Goal: Find contact information: Find contact information

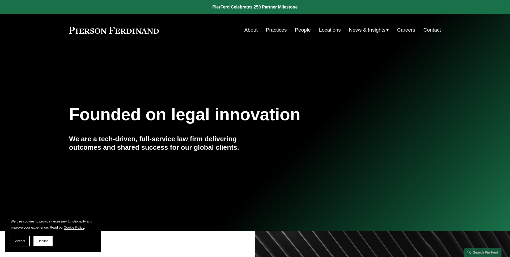
click at [23, 242] on span "Accept" at bounding box center [20, 242] width 10 height 4
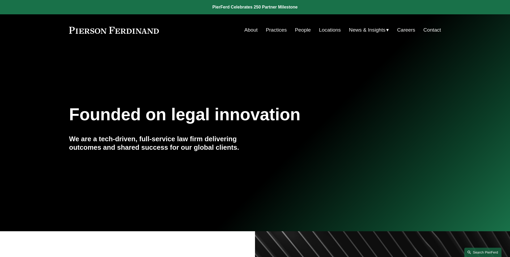
click at [481, 253] on link "Search this site" at bounding box center [483, 252] width 37 height 9
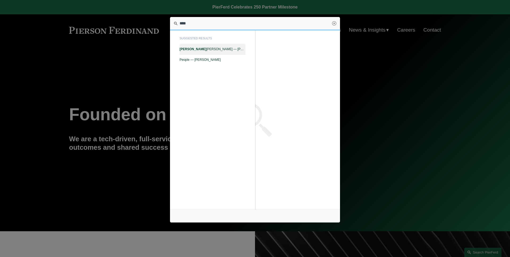
click at [234, 50] on span "Tony Onorato — Pierson Ferdinand LLP" at bounding box center [213, 49] width 66 height 4
type input "****"
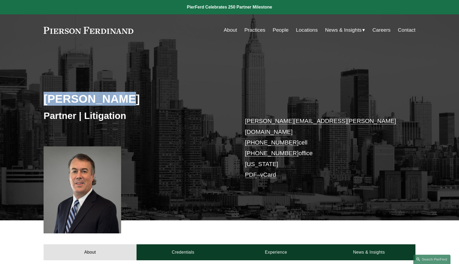
drag, startPoint x: 127, startPoint y: 97, endPoint x: 22, endPoint y: 101, distance: 105.1
click at [22, 101] on div "Tony Onorato Partner | Litigation tony.onorato@pierferd.com +1.202.459.3599 cel…" at bounding box center [229, 140] width 459 height 160
copy h2 "Tony Onorato"
click at [146, 95] on h2 "Tony Onorato" at bounding box center [137, 99] width 186 height 14
drag, startPoint x: 83, startPoint y: 99, endPoint x: 31, endPoint y: 99, distance: 51.8
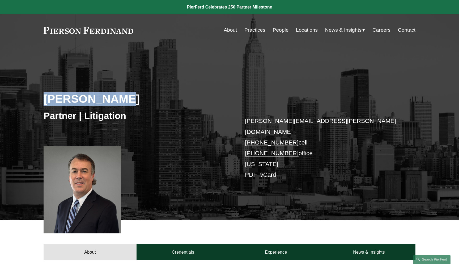
click at [31, 99] on div "Tony Onorato Partner | Litigation tony.onorato@pierferd.com +1.202.459.3599 cel…" at bounding box center [229, 140] width 459 height 160
copy h2 "Tony Onorato"
click at [178, 95] on h2 "Tony Onorato" at bounding box center [137, 99] width 186 height 14
drag, startPoint x: 130, startPoint y: 98, endPoint x: 37, endPoint y: 100, distance: 92.5
click at [37, 100] on div "Tony Onorato Partner | Litigation tony.onorato@pierferd.com +1.202.459.3599 cel…" at bounding box center [229, 140] width 459 height 160
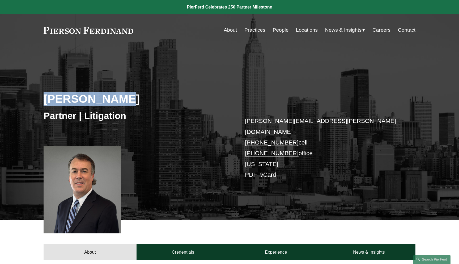
copy h2 "Tony Onorato"
click at [199, 86] on div "Tony Onorato Partner | Litigation tony.onorato@pierferd.com +1.202.459.3599 cel…" at bounding box center [229, 140] width 459 height 160
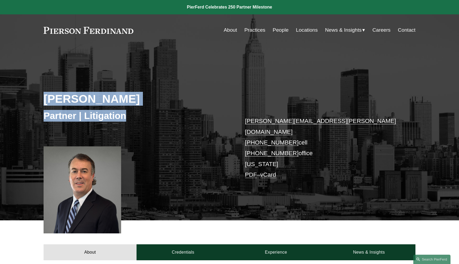
drag, startPoint x: 135, startPoint y: 119, endPoint x: 44, endPoint y: 99, distance: 93.2
click at [44, 99] on div "Tony Onorato Partner | Litigation tony.onorato@pierferd.com +1.202.459.3599 cel…" at bounding box center [229, 140] width 459 height 160
copy div "Tony Onorato Partner | Litigation"
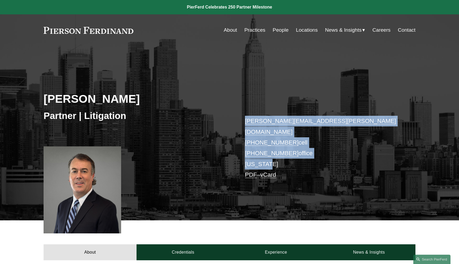
drag, startPoint x: 276, startPoint y: 154, endPoint x: 240, endPoint y: 124, distance: 46.8
click at [240, 124] on div "Tony Onorato Partner | Litigation tony.onorato@pierferd.com +1.202.459.3599 cel…" at bounding box center [229, 140] width 459 height 160
copy p "tony.onorato@pierferd.com +1.202.459.3599 cell +1.516.464.1176 office New York"
click at [305, 108] on div "Tony Onorato Partner | Litigation tony.onorato@pierferd.com +1.202.459.3599 cel…" at bounding box center [229, 140] width 459 height 160
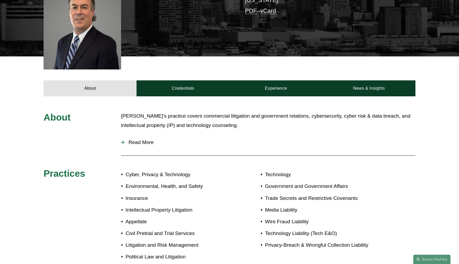
scroll to position [180, 0]
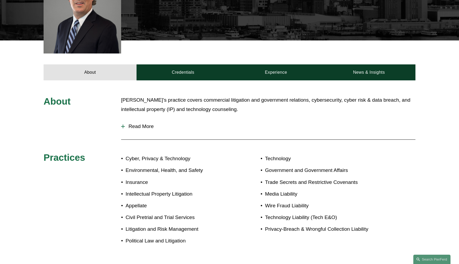
click at [156, 123] on span "Read More" at bounding box center [270, 126] width 291 height 6
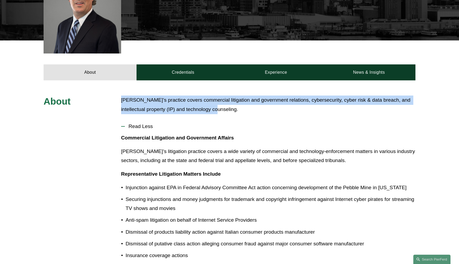
drag, startPoint x: 120, startPoint y: 91, endPoint x: 219, endPoint y: 99, distance: 99.2
copy p "Tony’s practice covers commercial litigation and government relations, cybersec…"
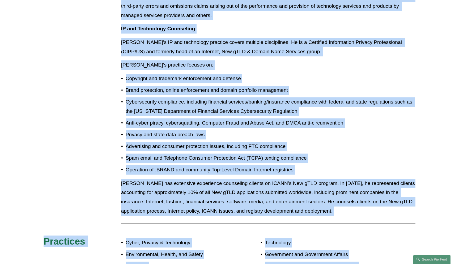
scroll to position [747, 0]
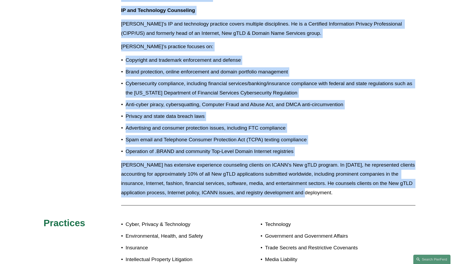
drag, startPoint x: 121, startPoint y: 48, endPoint x: 311, endPoint y: 176, distance: 229.0
copy div "Commercial Litigation and Government Affairs Tony’s litigation practice covers …"
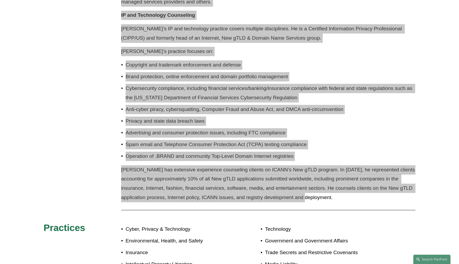
scroll to position [842, 0]
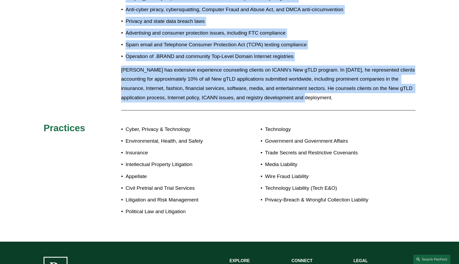
click at [220, 160] on p "Intellectual Property Litigation" at bounding box center [178, 164] width 104 height 9
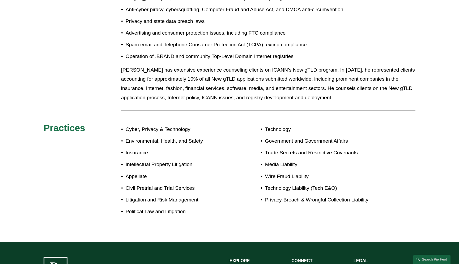
click at [220, 160] on p "Intellectual Property Litigation" at bounding box center [178, 164] width 104 height 9
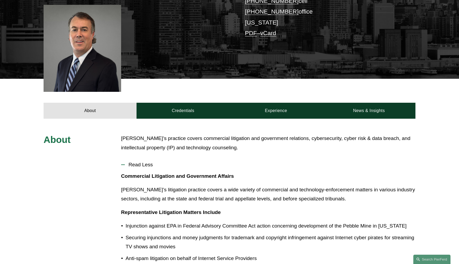
scroll to position [110, 0]
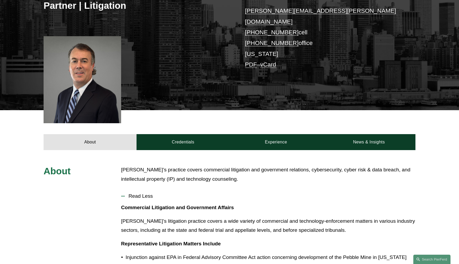
click at [136, 193] on span "Read Less" at bounding box center [270, 196] width 291 height 6
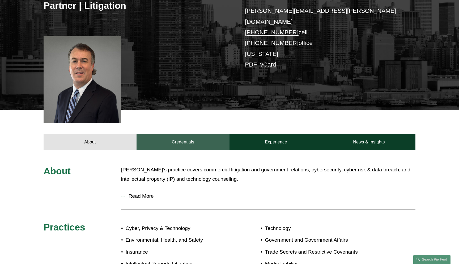
click at [175, 136] on link "Credentials" at bounding box center [183, 142] width 93 height 16
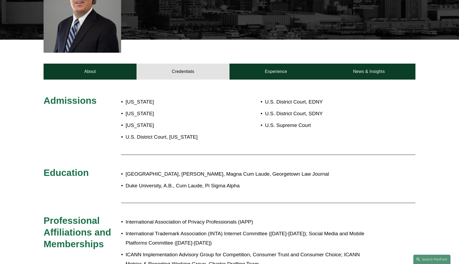
scroll to position [187, 0]
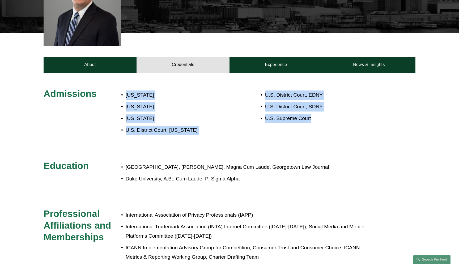
drag, startPoint x: 126, startPoint y: 86, endPoint x: 327, endPoint y: 108, distance: 202.7
click at [327, 108] on div "Admissions New York District of Columbia Virginia U.S. District Court, District…" at bounding box center [229, 240] width 459 height 304
copy div "New York District of Columbia Virginia U.S. District Court, District of Columbi…"
click at [327, 114] on p "U.S. Supreme Court" at bounding box center [325, 118] width 120 height 9
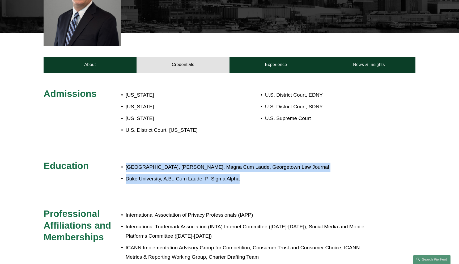
drag, startPoint x: 243, startPoint y: 171, endPoint x: 123, endPoint y: 159, distance: 120.5
click at [123, 162] on ul "Georgetown University Law Center, J.D., Magna Cum Laude, Georgetown Law Journal…" at bounding box center [245, 172] width 248 height 21
copy ul "Georgetown University Law Center, J.D., Magna Cum Laude, Georgetown Law Journal…"
click at [291, 162] on p "Georgetown University Law Center, J.D., Magna Cum Laude, Georgetown Law Journal" at bounding box center [248, 166] width 244 height 9
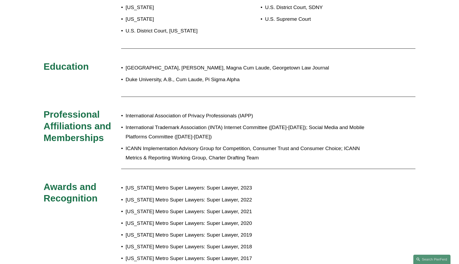
scroll to position [313, 0]
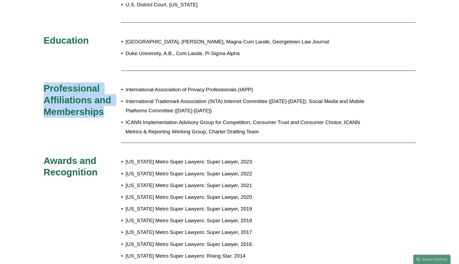
drag, startPoint x: 106, startPoint y: 102, endPoint x: 33, endPoint y: 83, distance: 75.5
click at [33, 83] on div "Admissions New York District of Columbia Virginia U.S. District Court, District…" at bounding box center [229, 115] width 459 height 304
copy span "Professional Affiliations and Memberships"
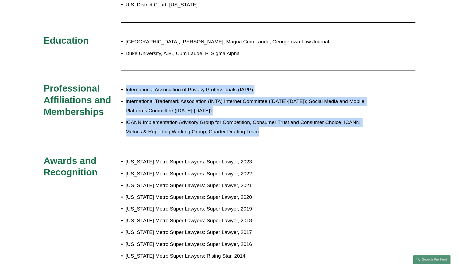
drag, startPoint x: 125, startPoint y: 82, endPoint x: 261, endPoint y: 123, distance: 142.4
click at [261, 123] on ul "International Association of Privacy Professionals (IAPP) International Tradema…" at bounding box center [245, 110] width 248 height 51
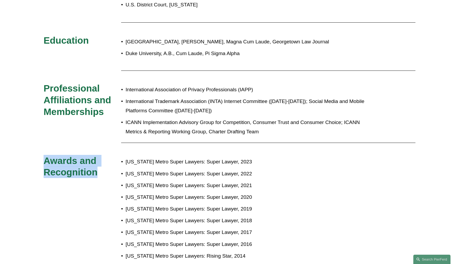
drag, startPoint x: 97, startPoint y: 167, endPoint x: 34, endPoint y: 152, distance: 64.5
click at [34, 152] on div "Admissions New York District of Columbia Virginia U.S. District Court, District…" at bounding box center [229, 115] width 459 height 304
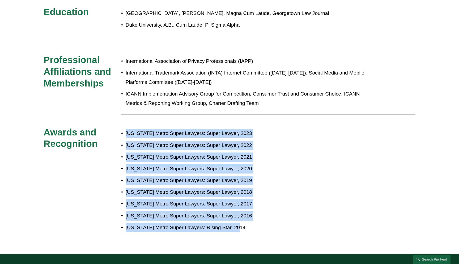
drag, startPoint x: 205, startPoint y: 196, endPoint x: 123, endPoint y: 127, distance: 106.8
click at [123, 129] on ul "New York Metro Super Lawyers: Super Lawyer, 2023 New York Metro Super Lawyers: …" at bounding box center [245, 180] width 248 height 103
click at [250, 141] on p "New York Metro Super Lawyers: Super Lawyer, 2022" at bounding box center [248, 145] width 244 height 9
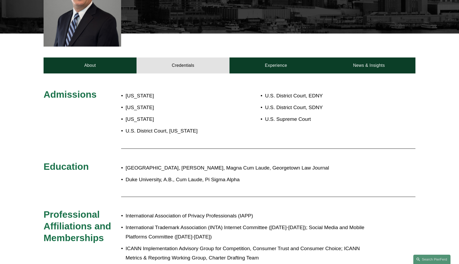
scroll to position [132, 0]
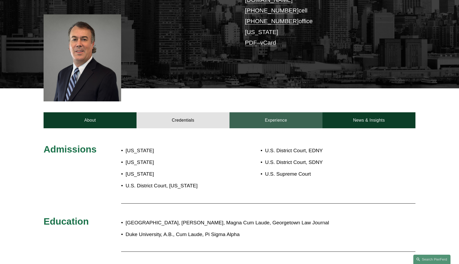
click at [271, 112] on link "Experience" at bounding box center [276, 120] width 93 height 16
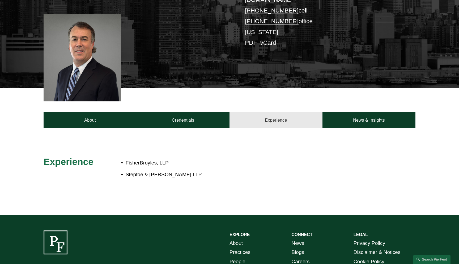
click at [269, 112] on link "Experience" at bounding box center [276, 120] width 93 height 16
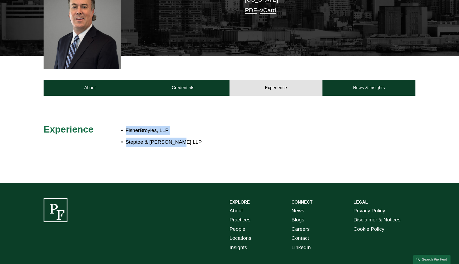
drag, startPoint x: 181, startPoint y: 132, endPoint x: 123, endPoint y: 122, distance: 58.1
click at [123, 126] on ul "FisherBroyles, LLP Steptoe & Johnson LLP" at bounding box center [245, 136] width 248 height 21
click at [195, 126] on p "FisherBroyles, LLP" at bounding box center [248, 130] width 244 height 9
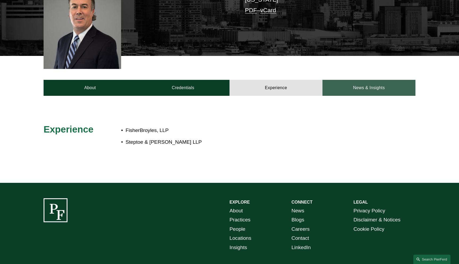
click at [343, 80] on link "News & Insights" at bounding box center [369, 88] width 93 height 16
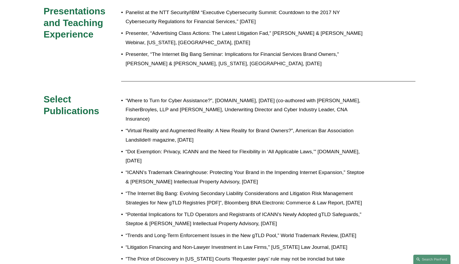
scroll to position [233, 0]
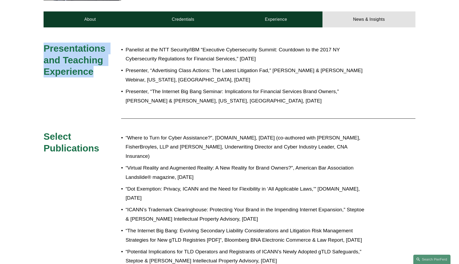
drag, startPoint x: 94, startPoint y: 63, endPoint x: 30, endPoint y: 39, distance: 67.8
click at [30, 43] on div "Presentations and Teaching Experience Panelist at the NTT Security/IBM “Executi…" at bounding box center [229, 231] width 459 height 376
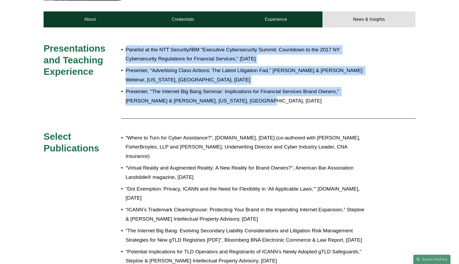
drag, startPoint x: 231, startPoint y: 94, endPoint x: 123, endPoint y: 44, distance: 118.6
click at [123, 45] on ul "Panelist at the NTT Security/IBM “Executive Cybersecurity Summit: Countdown to …" at bounding box center [245, 75] width 248 height 60
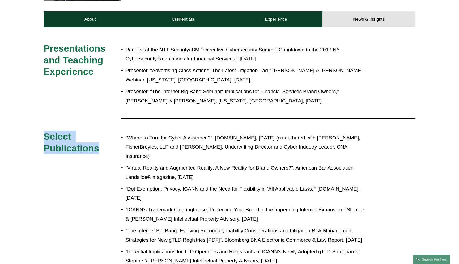
drag, startPoint x: 103, startPoint y: 144, endPoint x: 30, endPoint y: 123, distance: 75.7
click at [30, 123] on div "Presentations and Teaching Experience Panelist at the NTT Security/IBM “Executi…" at bounding box center [229, 231] width 459 height 376
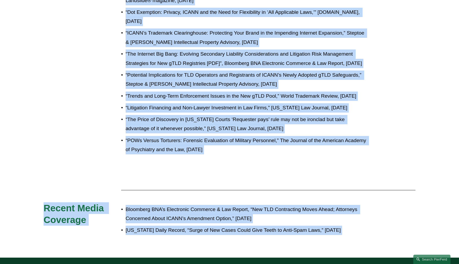
scroll to position [410, 0]
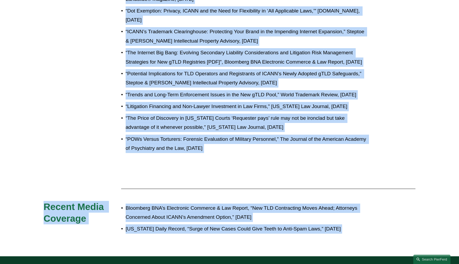
drag, startPoint x: 126, startPoint y: 130, endPoint x: 232, endPoint y: 168, distance: 112.6
click at [232, 153] on ul "“Where to Turn for Cyber Assistance?”, InsuranceThoughtLeadership.com, October …" at bounding box center [245, 54] width 248 height 198
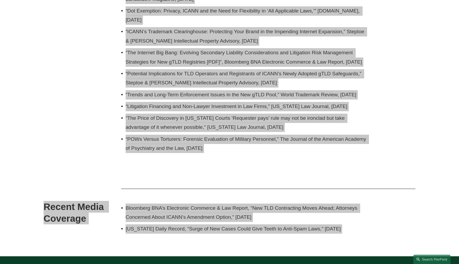
scroll to position [451, 0]
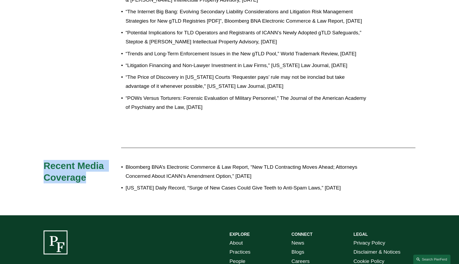
drag, startPoint x: 88, startPoint y: 171, endPoint x: 31, endPoint y: 158, distance: 58.5
click at [31, 158] on div "Presentations and Teaching Experience Panelist at the NTT Security/IBM “Executi…" at bounding box center [229, 12] width 459 height 376
drag, startPoint x: 353, startPoint y: 179, endPoint x: 125, endPoint y: 160, distance: 227.8
click at [125, 162] on ul "Bloomberg BNA’s Electronic Commerce & Law Report, “New TLD Contracting Moves Ah…" at bounding box center [245, 177] width 248 height 30
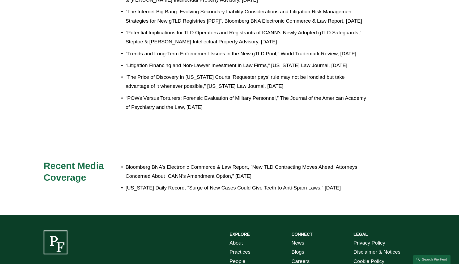
click at [194, 70] on p "“Litigation Financing and Non-Lawyer Investment in Law Firms,” New York Law Jou…" at bounding box center [248, 65] width 244 height 9
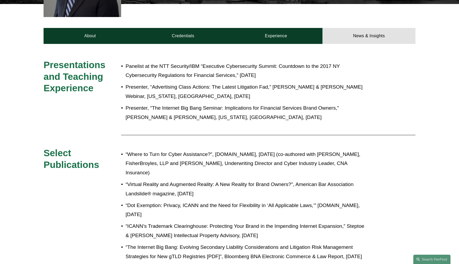
scroll to position [0, 0]
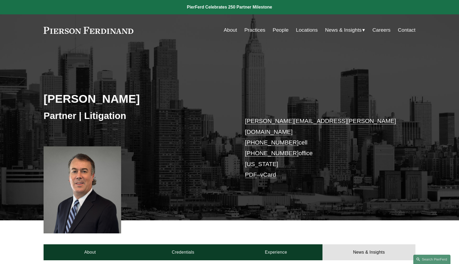
click at [285, 33] on link "People" at bounding box center [281, 30] width 16 height 10
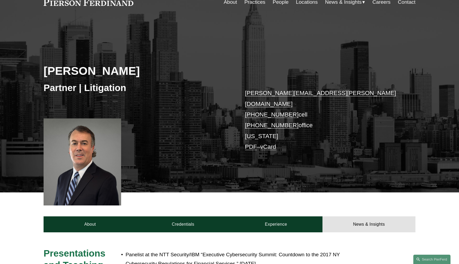
scroll to position [73, 0]
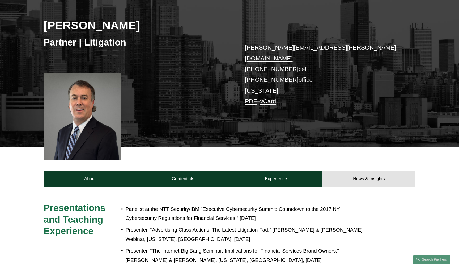
click at [98, 205] on h3 "Presentations and Teaching Experience" at bounding box center [83, 219] width 78 height 35
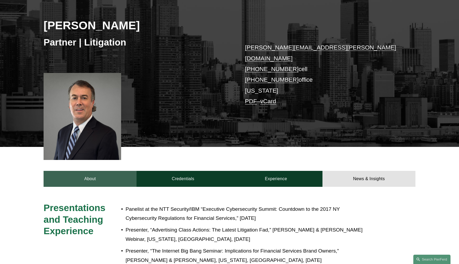
click at [97, 171] on link "About" at bounding box center [90, 179] width 93 height 16
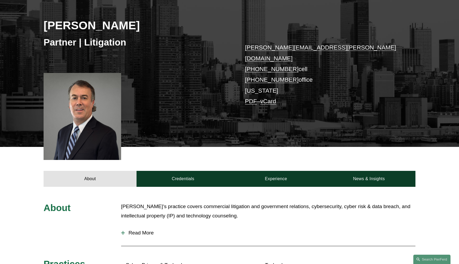
scroll to position [0, 0]
